Goal: Information Seeking & Learning: Learn about a topic

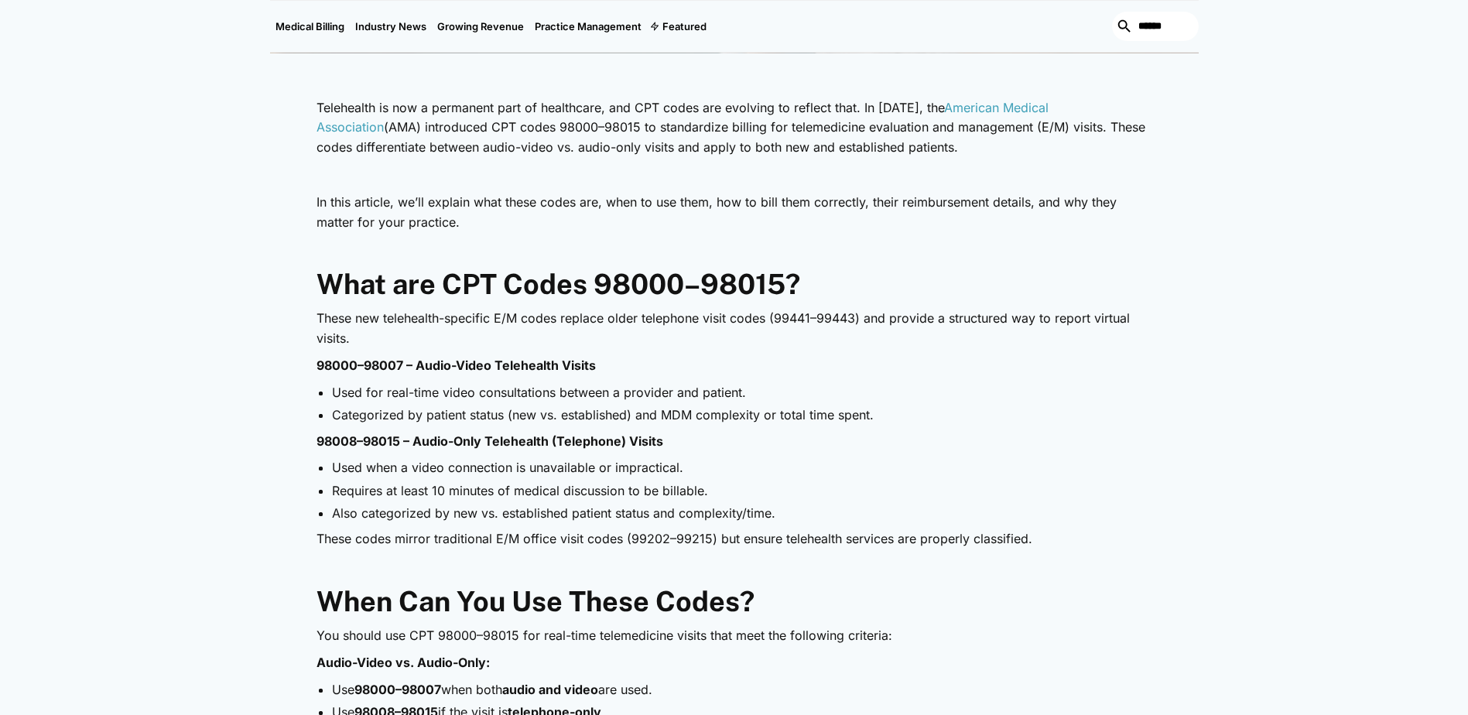
scroll to position [806, 0]
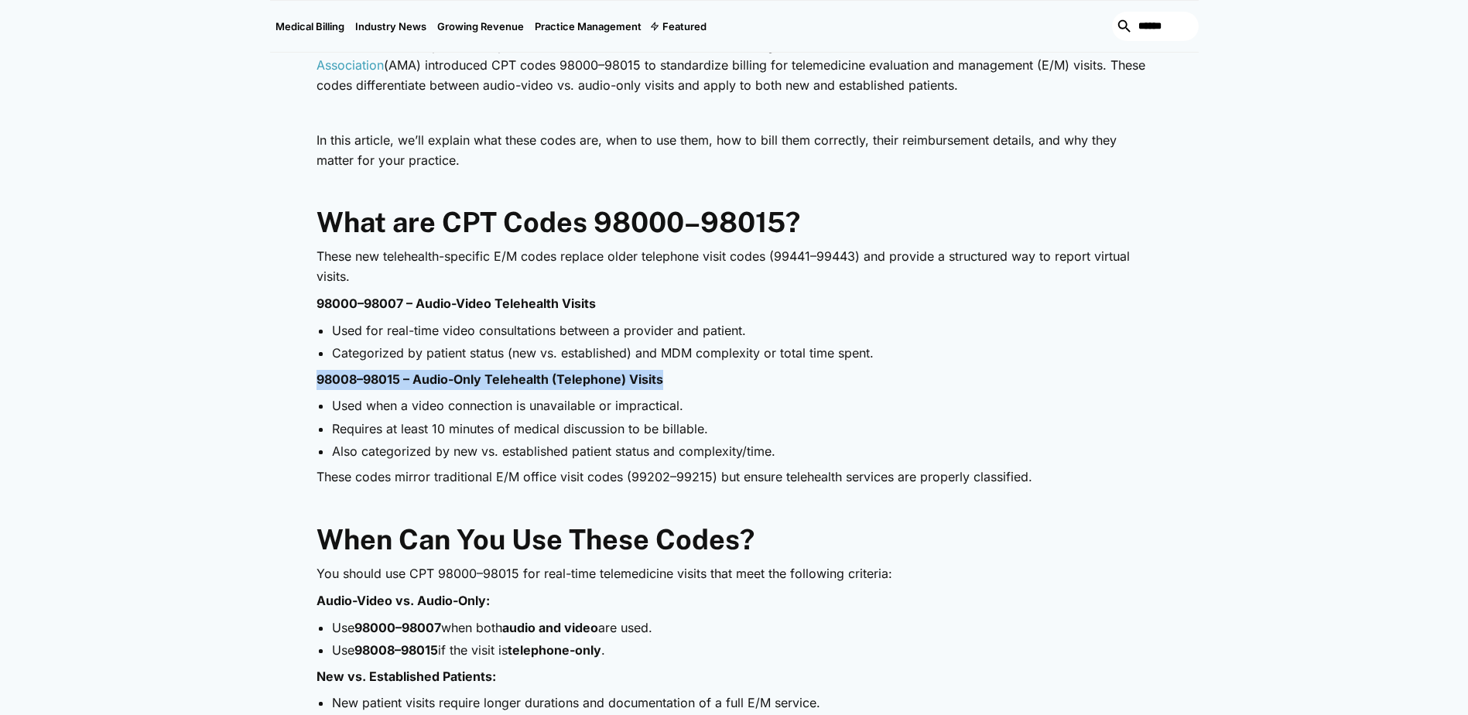
drag, startPoint x: 326, startPoint y: 380, endPoint x: 669, endPoint y: 375, distance: 343.7
click at [669, 375] on p "98008–98015 – Audio-Only Telehealth (Telephone) Visits" at bounding box center [735, 380] width 836 height 20
drag, startPoint x: 669, startPoint y: 375, endPoint x: 635, endPoint y: 378, distance: 34.2
copy strong "98008–98015 – Audio-Only Telehealth (Telephone) Visits"
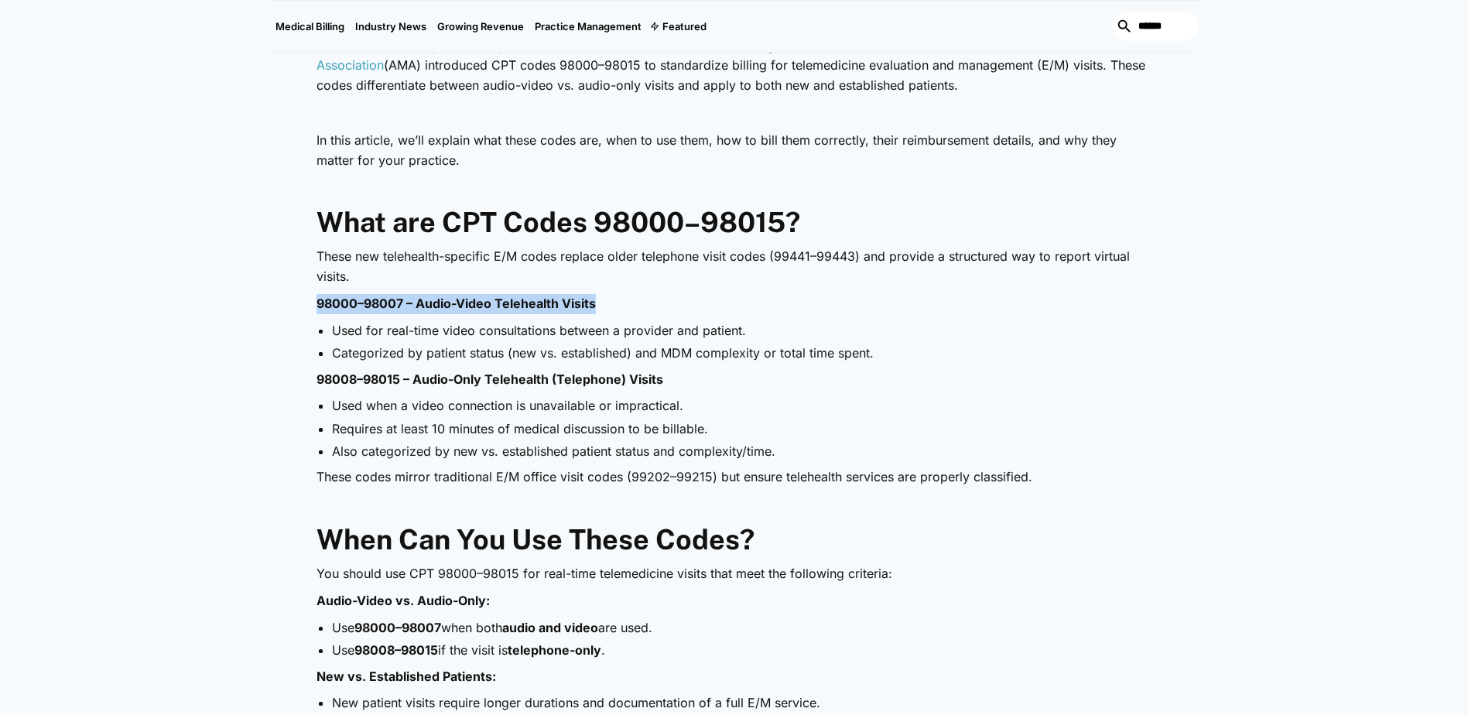
drag, startPoint x: 314, startPoint y: 301, endPoint x: 608, endPoint y: 293, distance: 294.2
drag, startPoint x: 608, startPoint y: 293, endPoint x: 557, endPoint y: 301, distance: 51.7
copy strong "98000–98007 – Audio-Video Telehealth Visits"
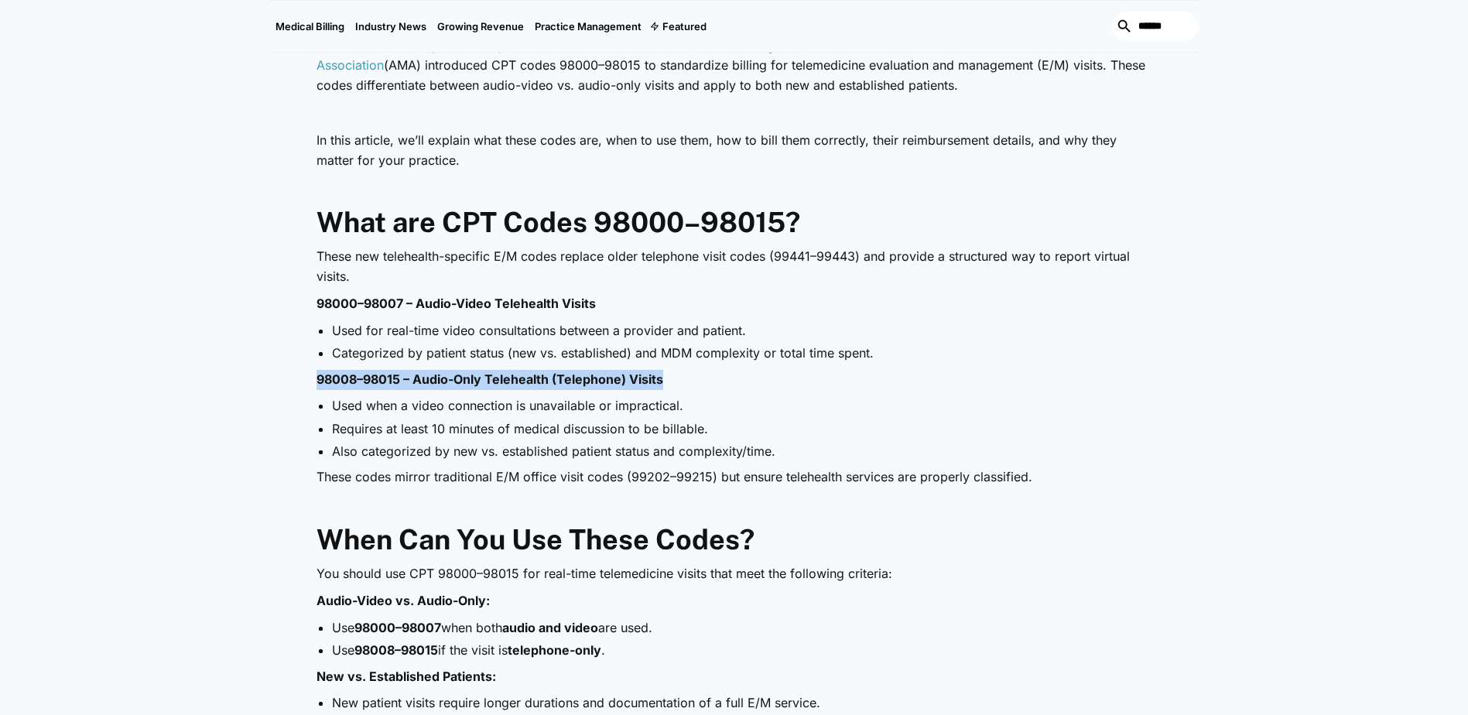
drag, startPoint x: 316, startPoint y: 383, endPoint x: 666, endPoint y: 385, distance: 350.6
click at [666, 385] on p "98008–98015 – Audio-Only Telehealth (Telephone) Visits" at bounding box center [735, 380] width 836 height 20
drag, startPoint x: 666, startPoint y: 385, endPoint x: 648, endPoint y: 382, distance: 18.7
copy strong "98008–98015 – Audio-Only Telehealth (Telephone) Visits"
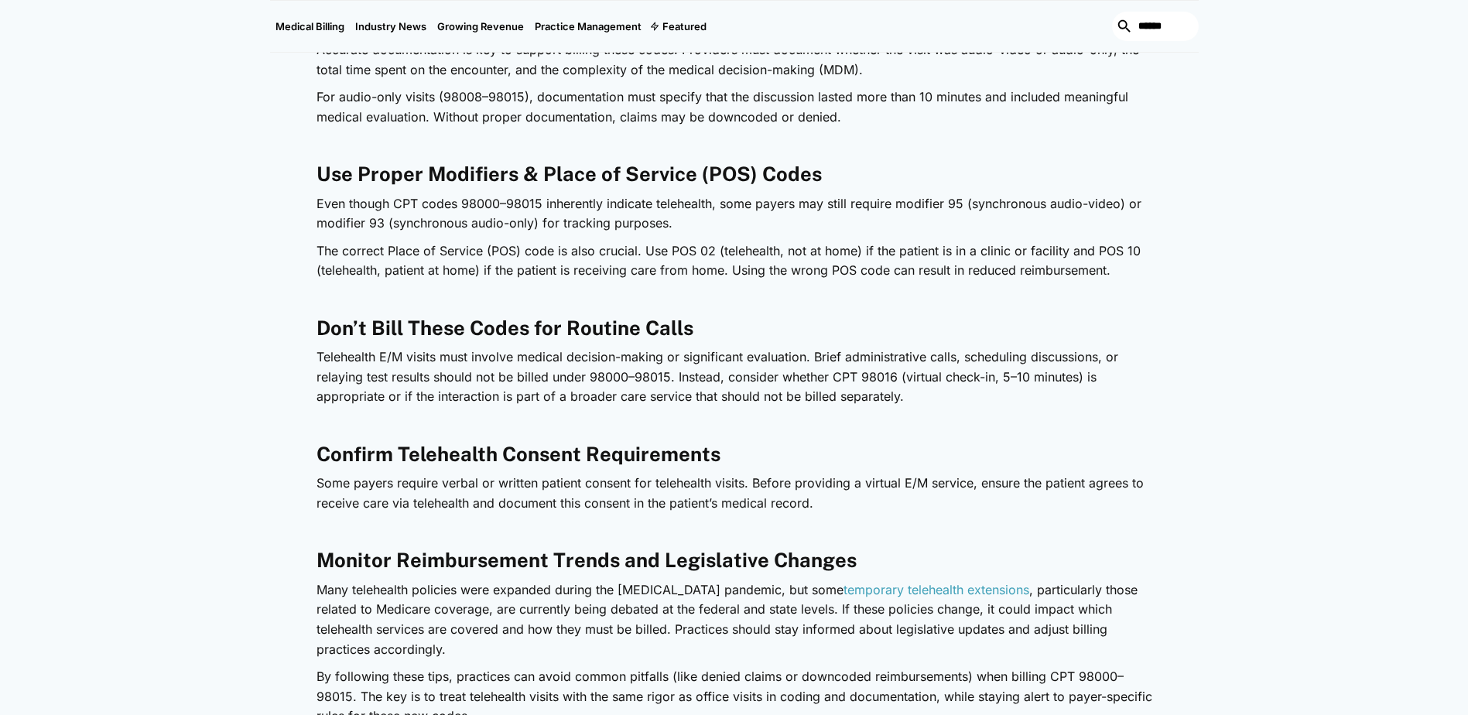
scroll to position [2068, 0]
